Goal: Task Accomplishment & Management: Use online tool/utility

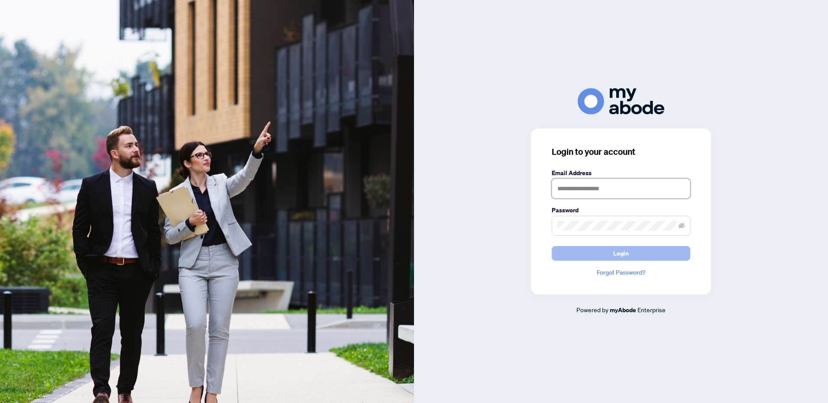
type input "**********"
click at [622, 253] on span "Login" at bounding box center [621, 254] width 16 height 14
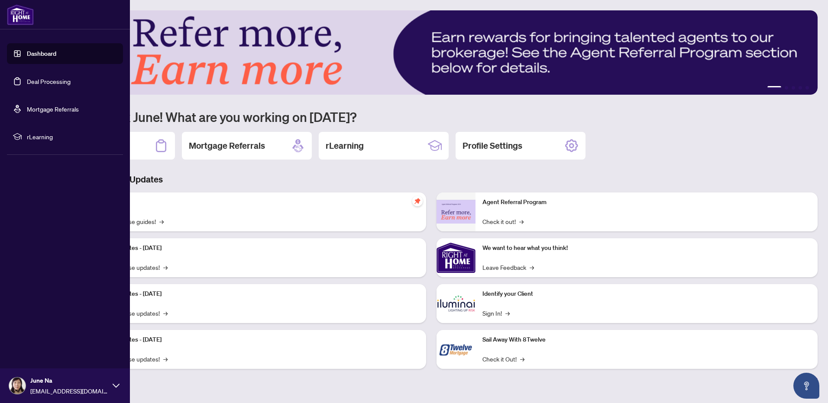
click at [71, 85] on link "Deal Processing" at bounding box center [49, 81] width 44 height 8
